Goal: Navigation & Orientation: Find specific page/section

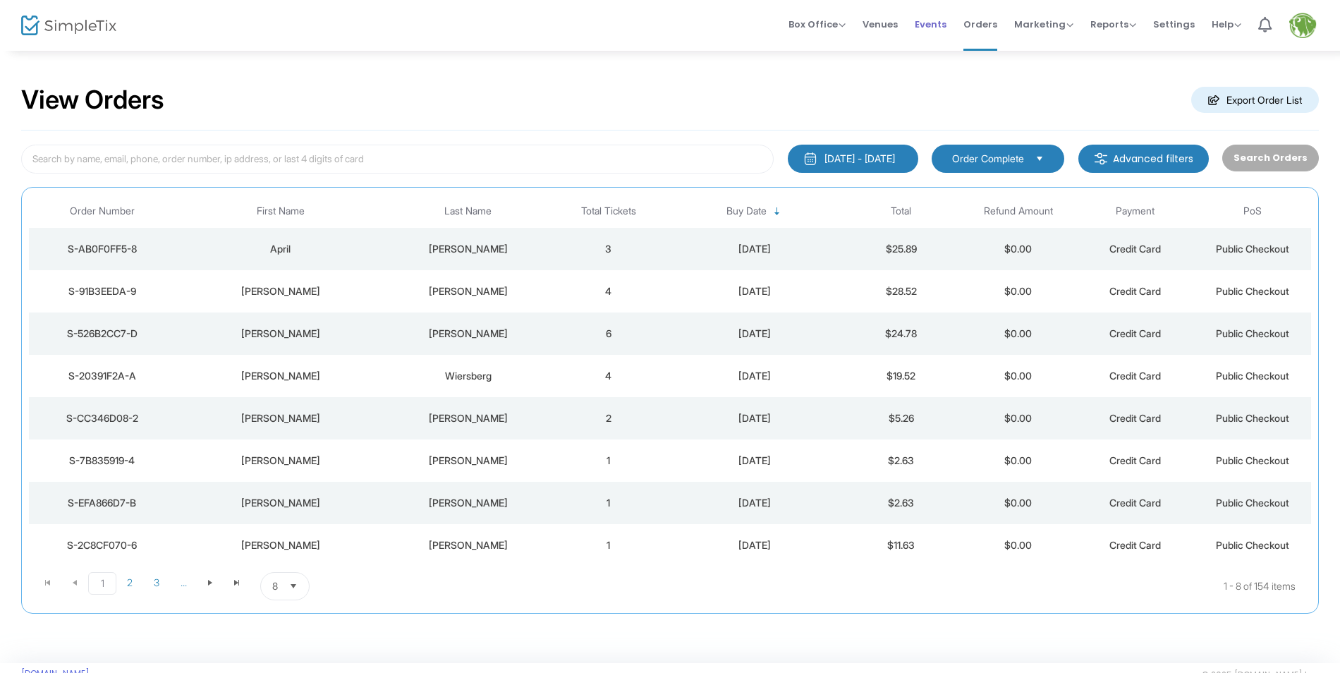
click at [931, 27] on span "Events" at bounding box center [930, 24] width 32 height 36
